Goal: Task Accomplishment & Management: Manage account settings

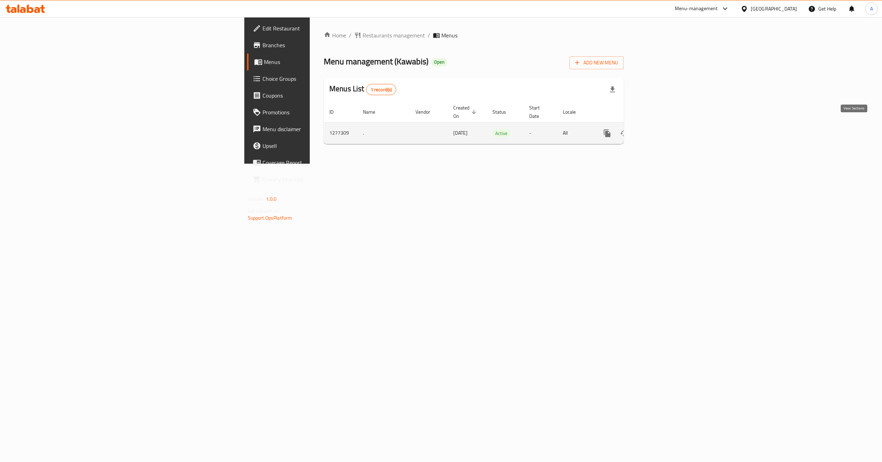
click at [666, 127] on link "enhanced table" at bounding box center [657, 133] width 17 height 17
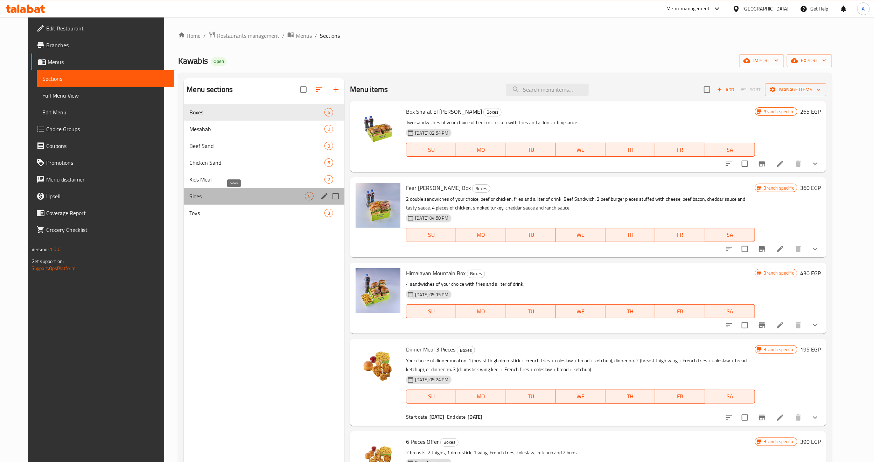
click at [191, 198] on span "Sides" at bounding box center [246, 196] width 115 height 8
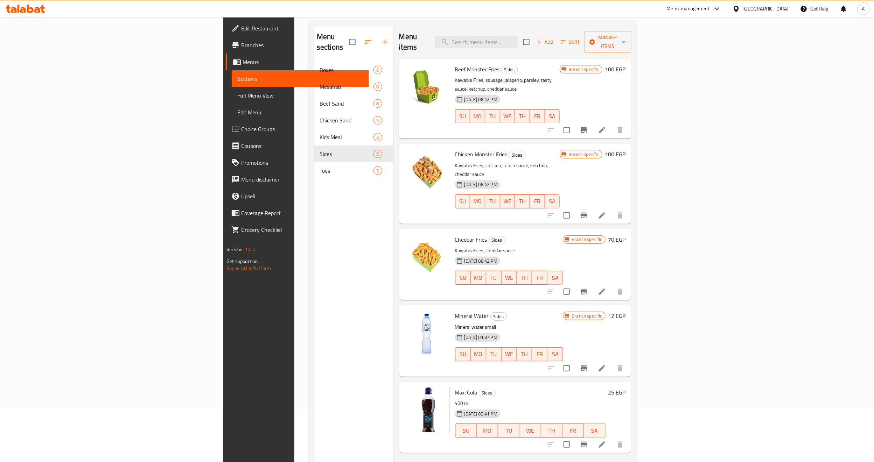
scroll to position [98, 0]
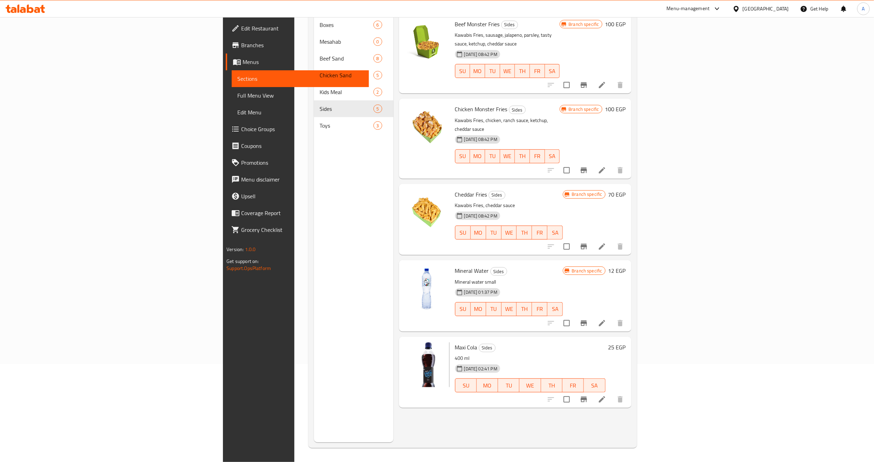
click at [468, 354] on p "400 ml" at bounding box center [530, 358] width 150 height 9
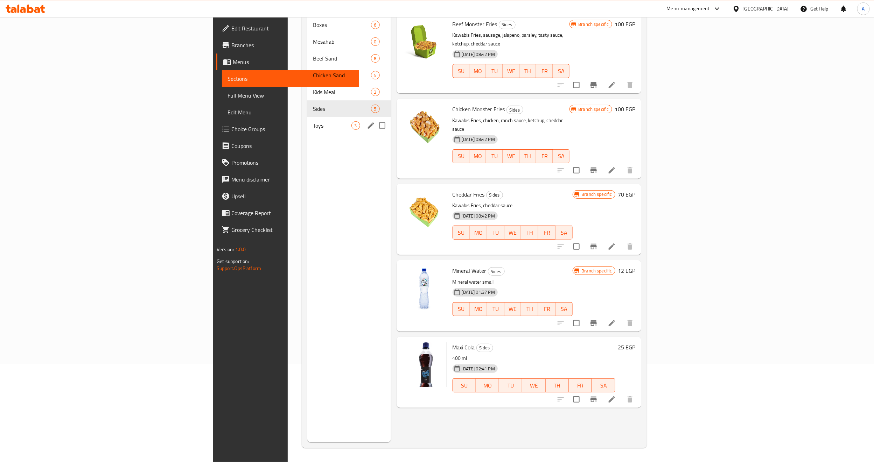
click at [307, 120] on div "Toys 3" at bounding box center [348, 125] width 83 height 17
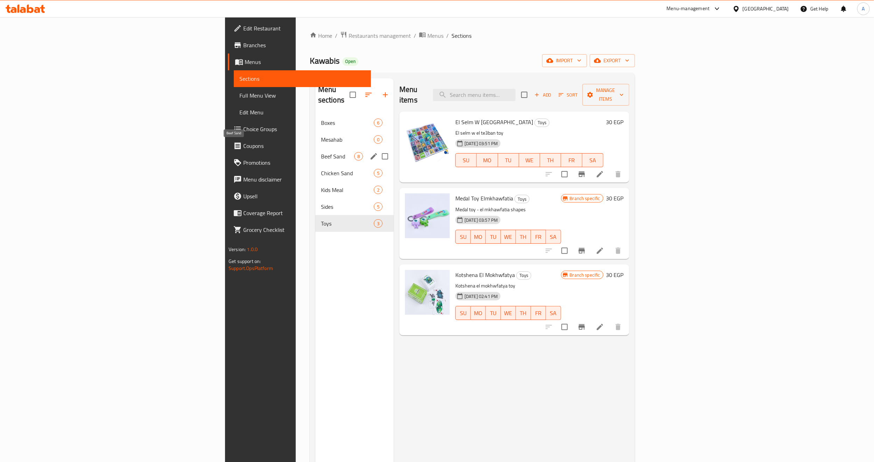
click at [321, 152] on span "Beef Sand" at bounding box center [337, 156] width 33 height 8
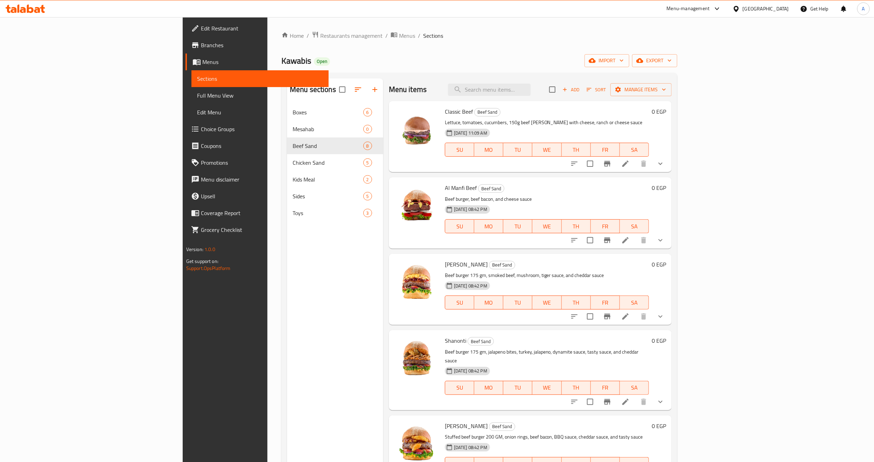
click at [201, 48] on span "Branches" at bounding box center [262, 45] width 122 height 8
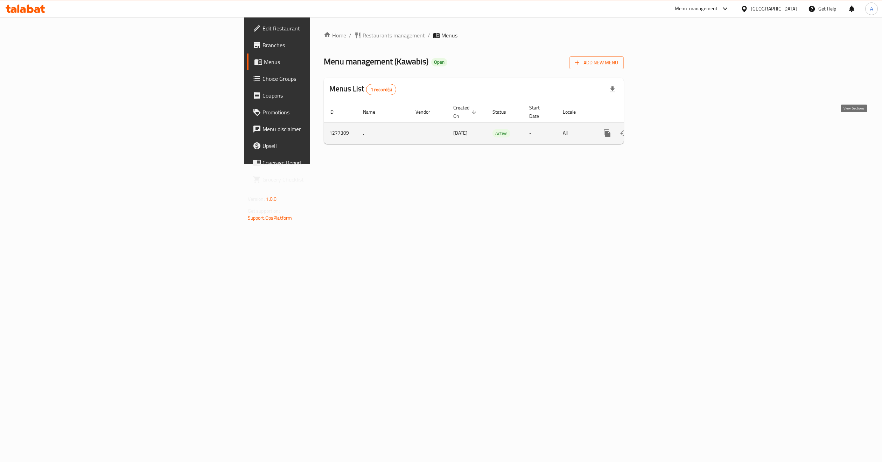
click at [662, 129] on icon "enhanced table" at bounding box center [657, 133] width 8 height 8
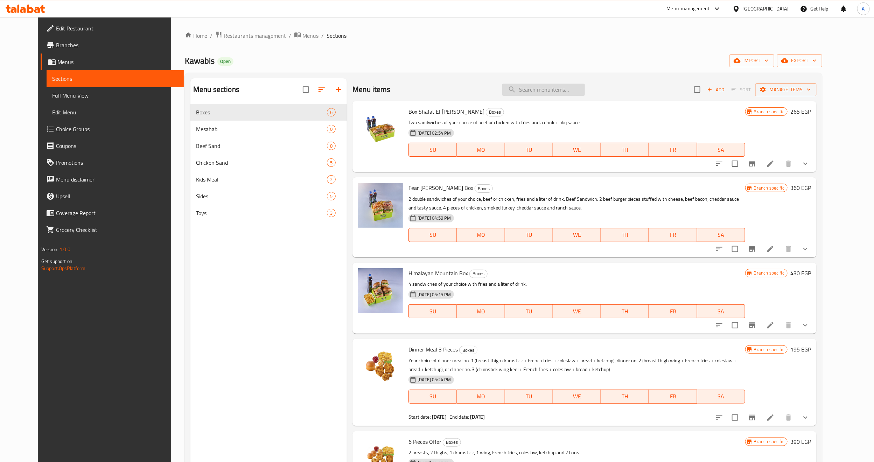
click at [542, 92] on input "search" at bounding box center [543, 90] width 83 height 12
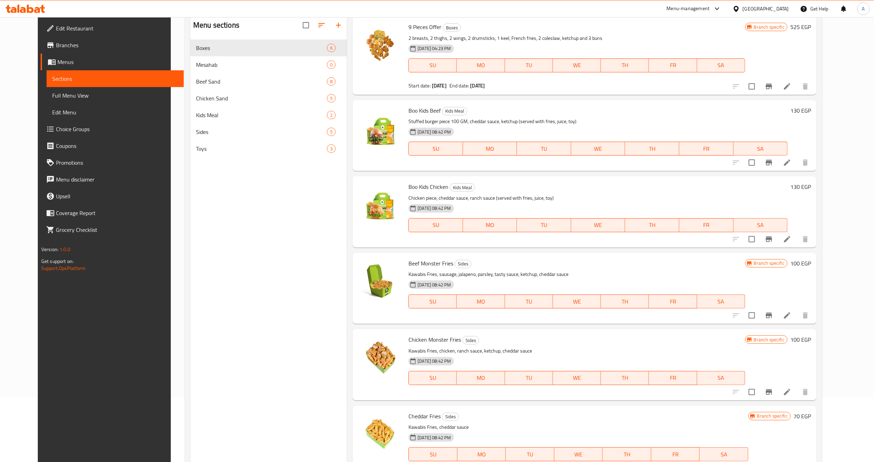
scroll to position [98, 0]
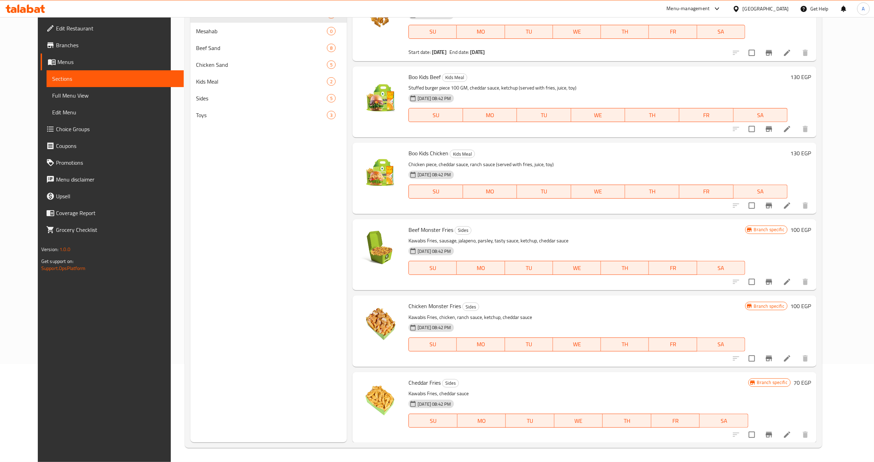
type input "fries"
click at [417, 383] on span "Cheddar Fries" at bounding box center [424, 383] width 32 height 10
copy h6 "Cheddar Fries"
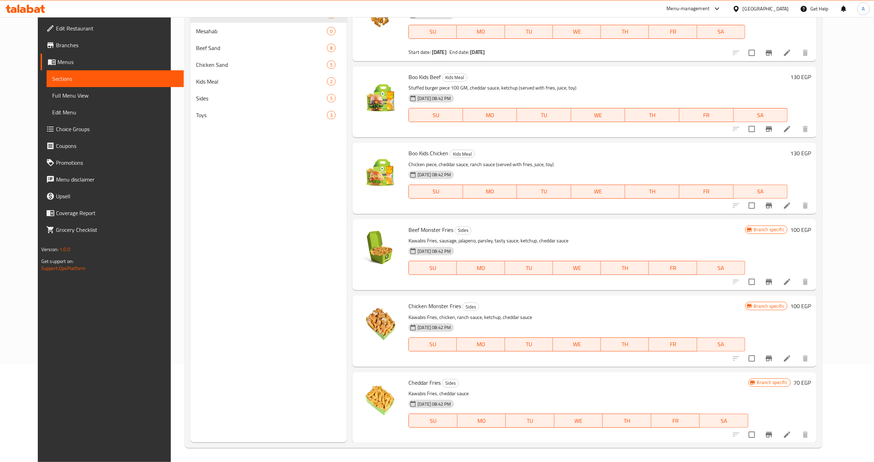
click at [430, 306] on span "Chicken Monster Fries" at bounding box center [434, 306] width 52 height 10
copy h6 "Chicken Monster Fries"
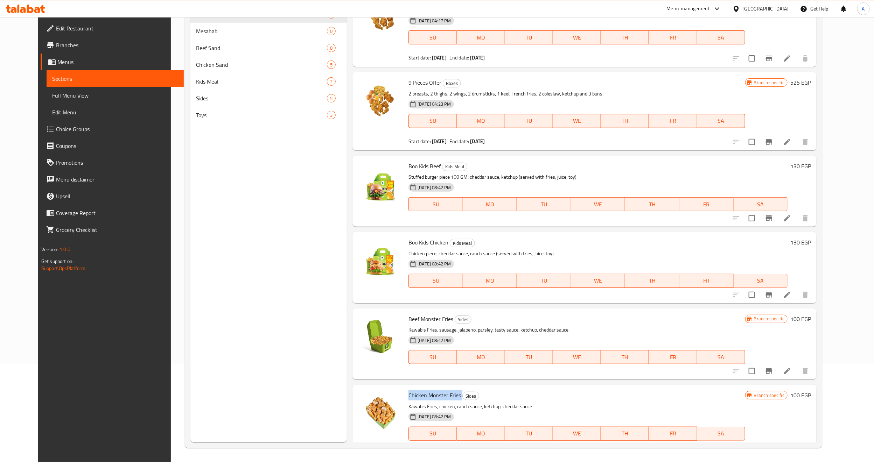
scroll to position [329, 0]
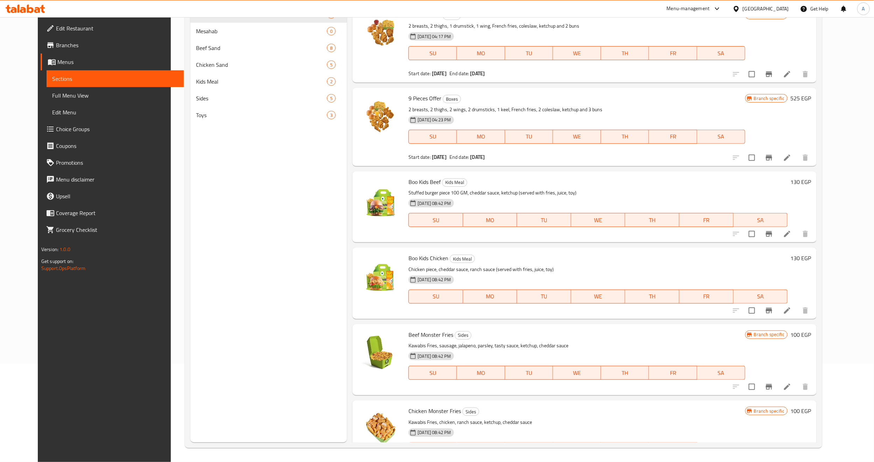
click at [419, 335] on span "Beef Monster Fries" at bounding box center [430, 335] width 45 height 10
copy h6 "Beef Monster Fries"
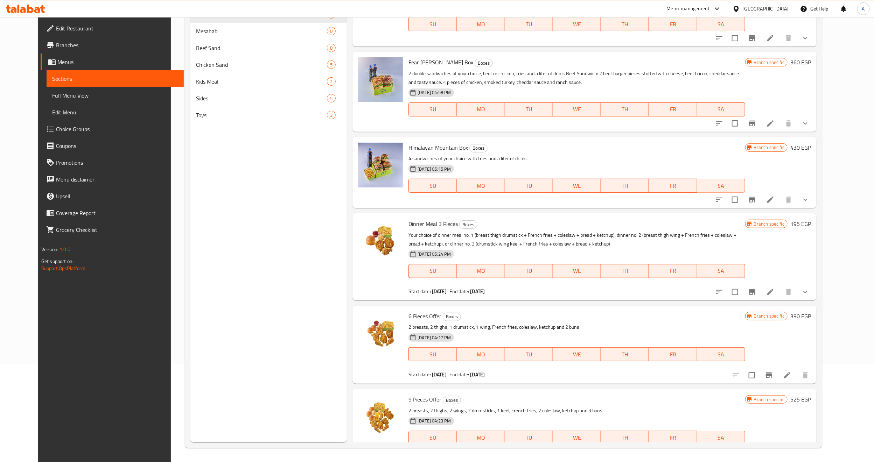
scroll to position [0, 0]
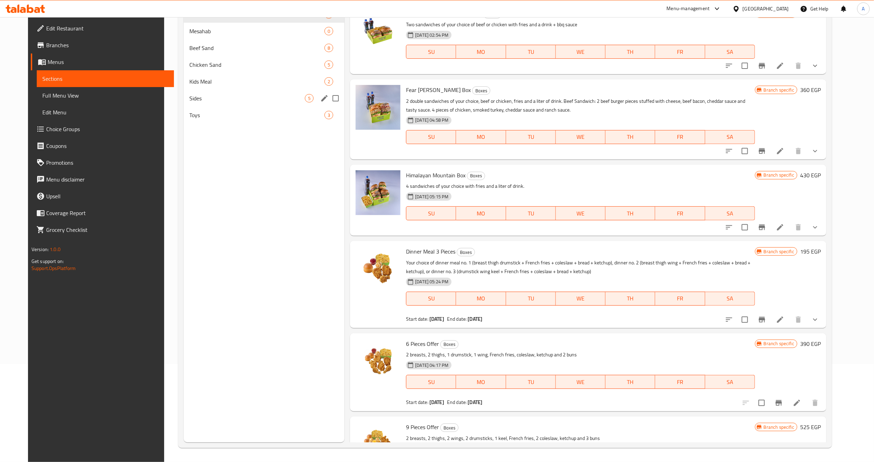
click at [243, 102] on span "Sides" at bounding box center [246, 98] width 115 height 8
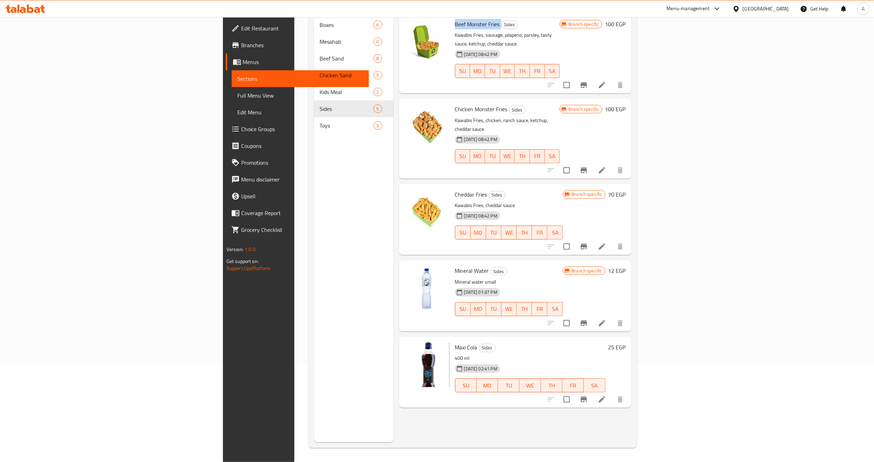
scroll to position [45, 0]
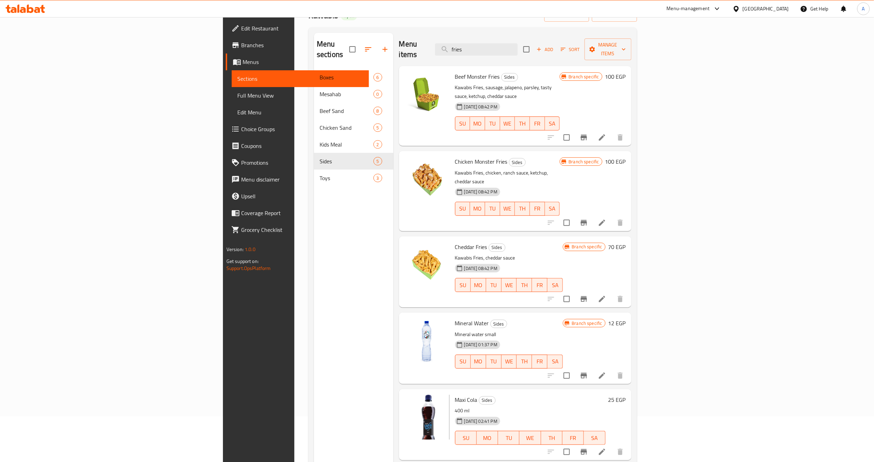
click at [491, 254] on p "Kawabis Fries, cheddar sauce" at bounding box center [509, 258] width 108 height 9
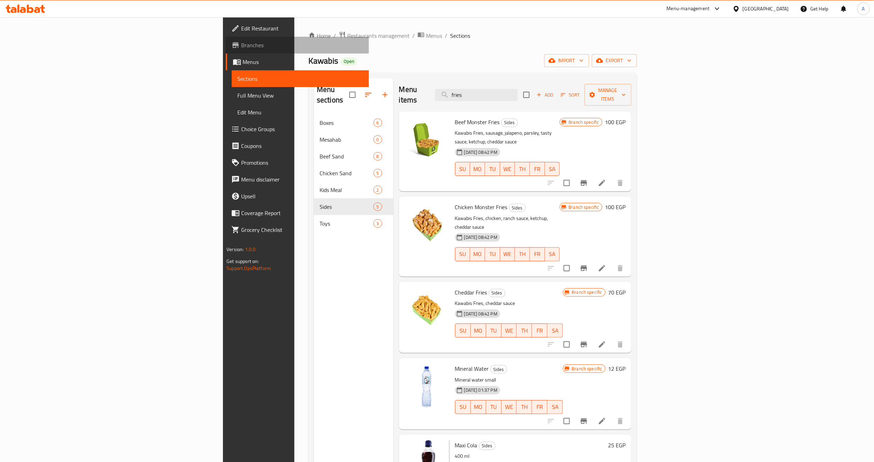
click at [226, 50] on link "Branches" at bounding box center [297, 45] width 143 height 17
